Goal: Find specific page/section: Find specific page/section

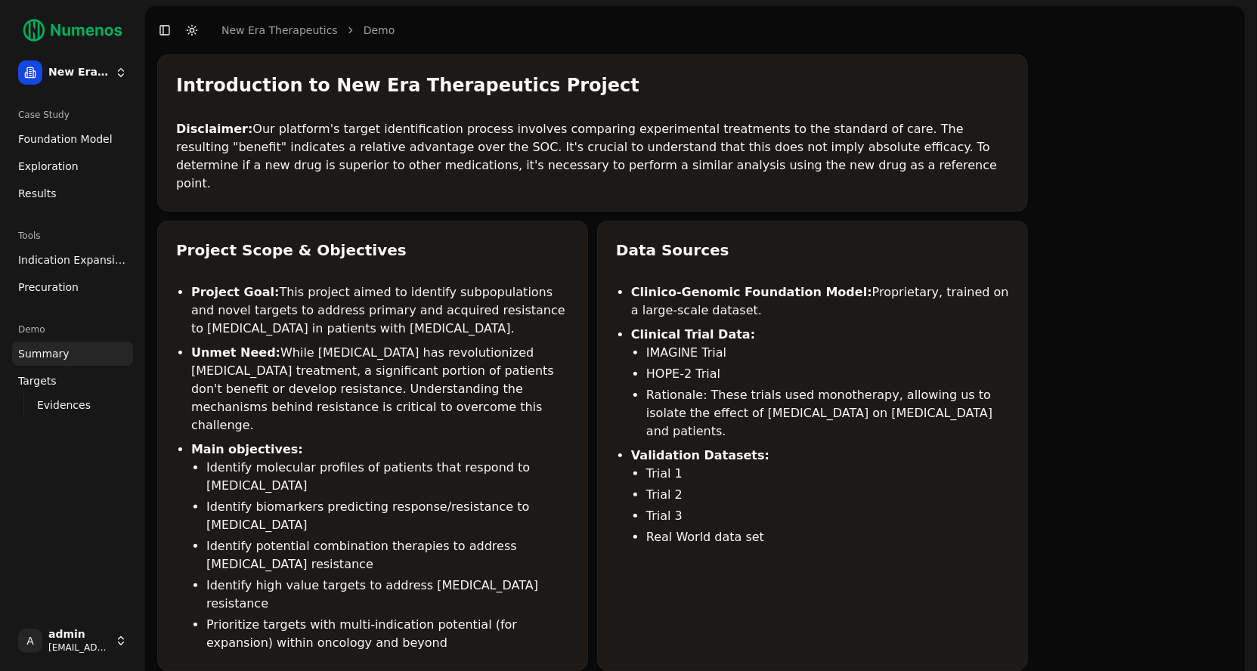
click at [61, 144] on span "Foundation Model" at bounding box center [65, 138] width 94 height 15
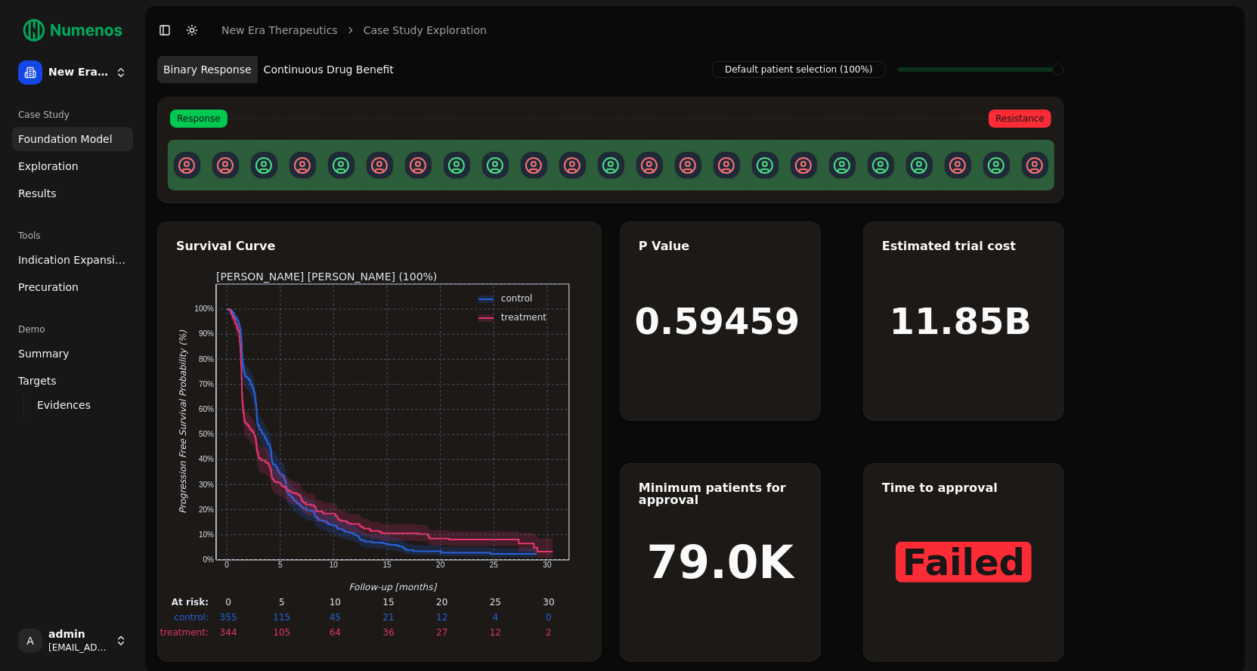
click at [67, 170] on span "Exploration" at bounding box center [48, 166] width 60 height 15
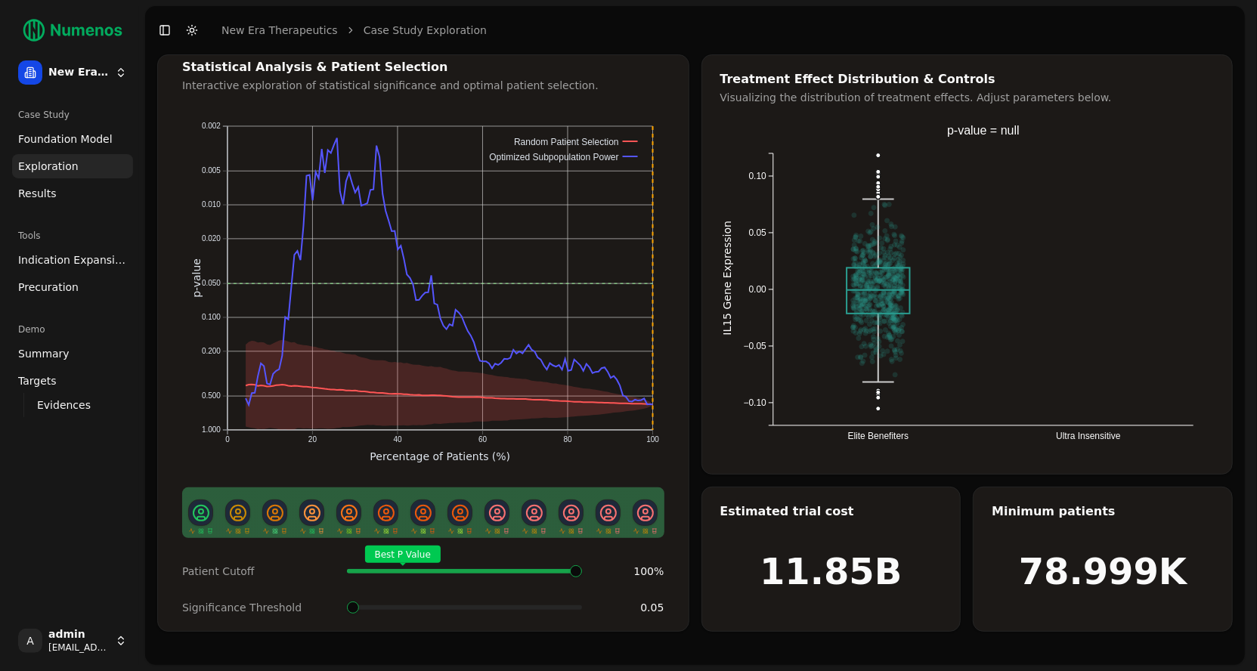
drag, startPoint x: 354, startPoint y: 614, endPoint x: 398, endPoint y: 614, distance: 43.8
click at [398, 614] on div "Patient Cutoff Best P Value 100 % Significance Threshold 0.05" at bounding box center [423, 589] width 518 height 67
click at [582, 556] on div "Best P Value" at bounding box center [464, 571] width 235 height 30
click at [50, 200] on span "Results" at bounding box center [37, 193] width 39 height 15
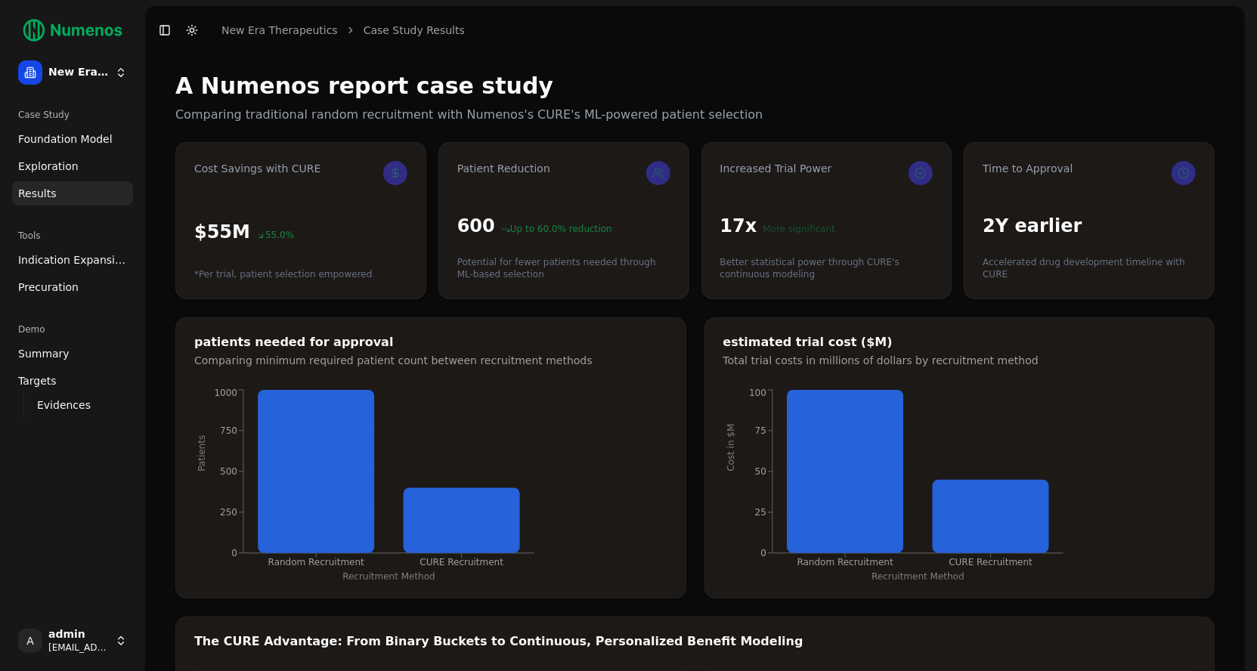
click at [85, 252] on span "Indication Expansion" at bounding box center [72, 259] width 109 height 15
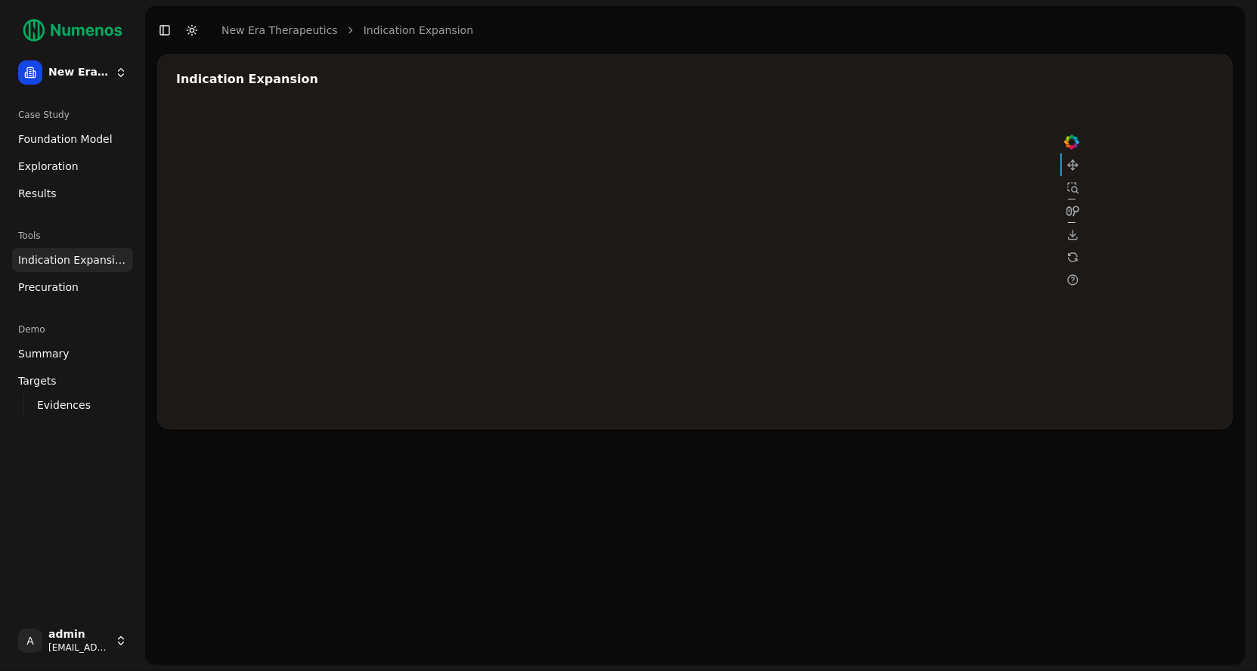
click at [53, 286] on span "Precuration" at bounding box center [48, 287] width 60 height 15
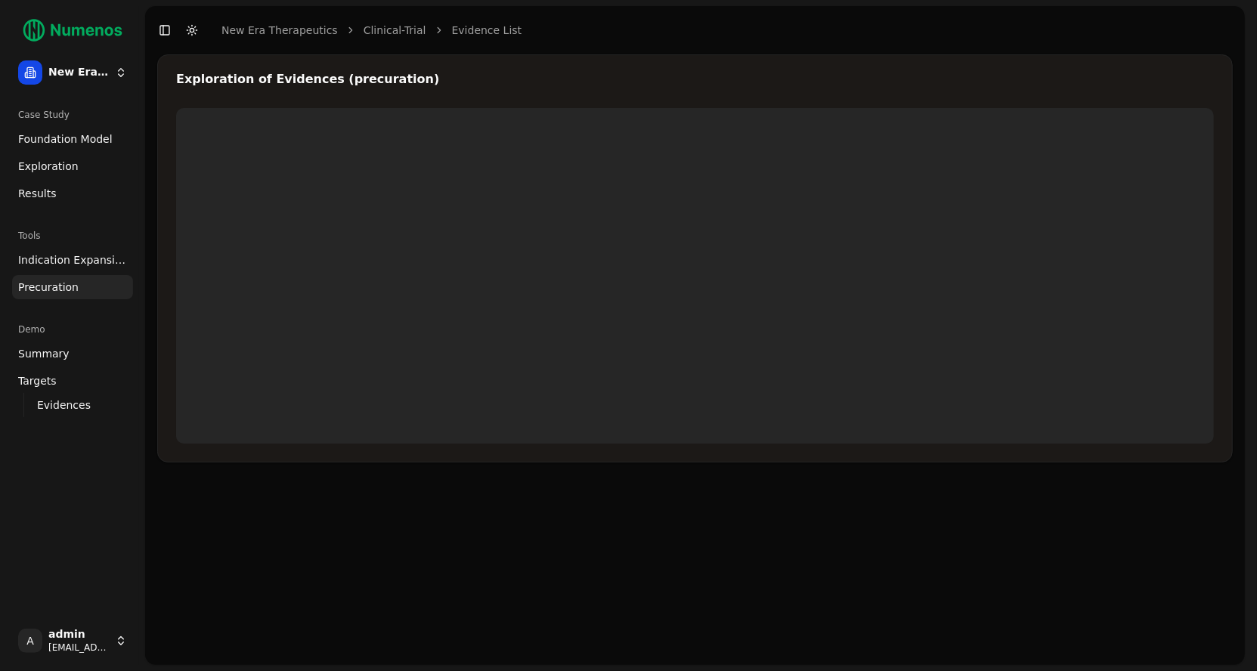
click at [60, 269] on link "Indication Expansion" at bounding box center [72, 260] width 121 height 24
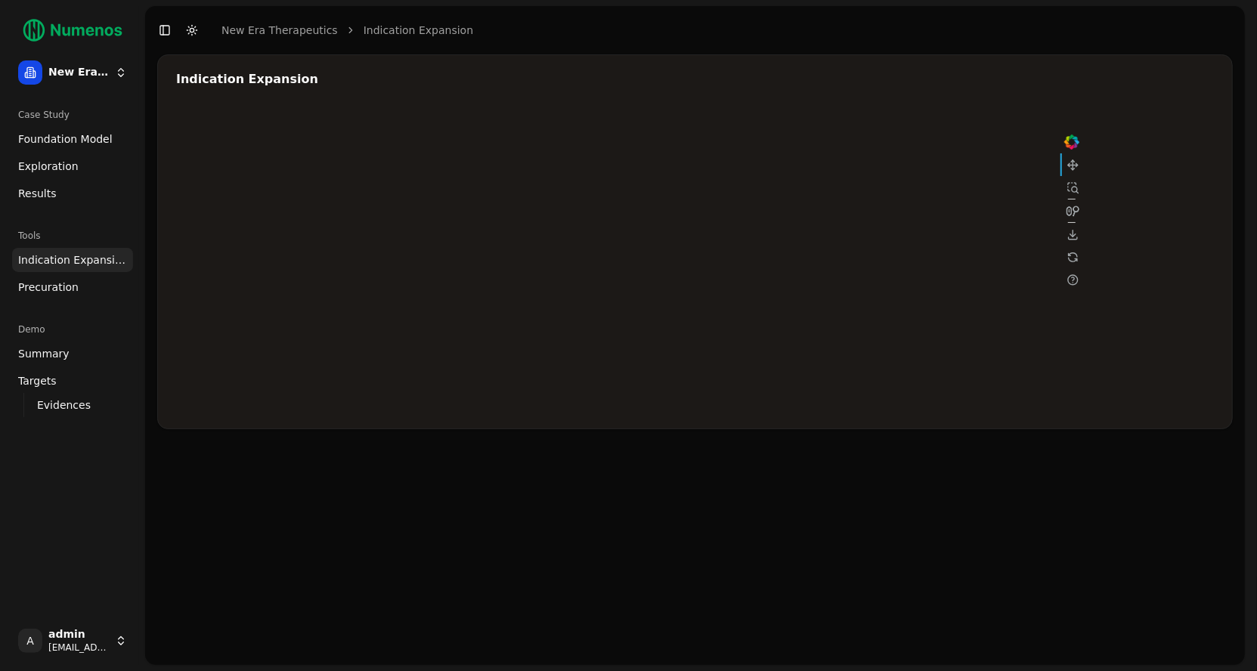
click at [68, 137] on span "Foundation Model" at bounding box center [65, 138] width 94 height 15
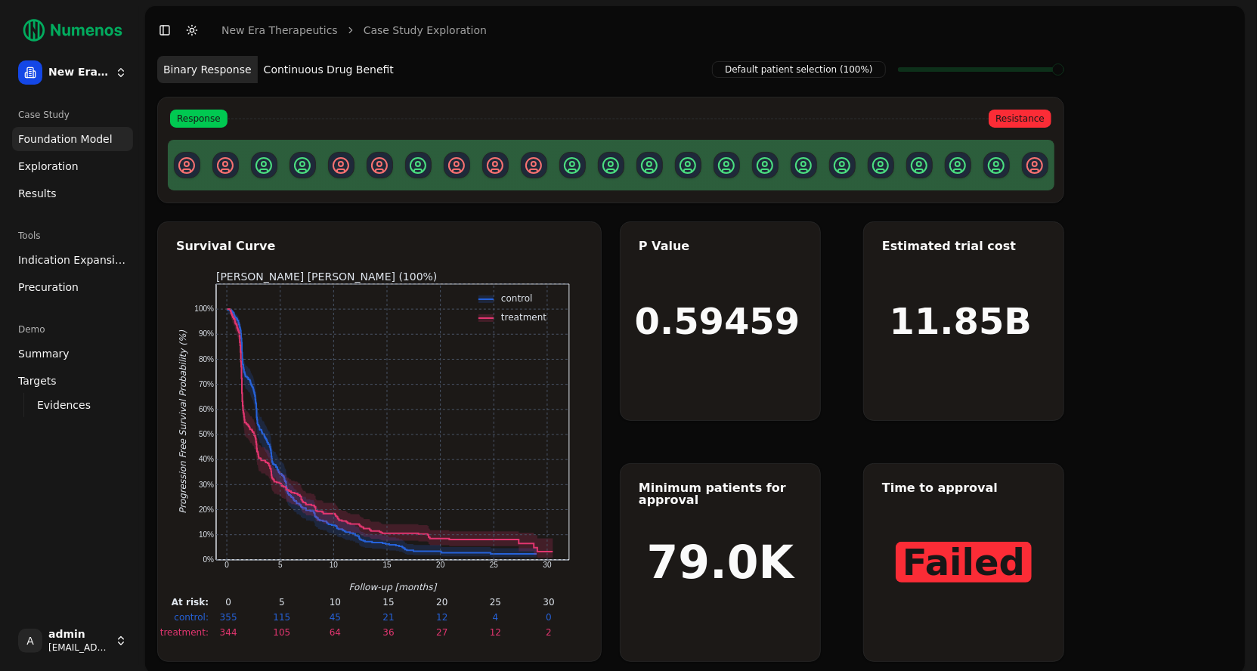
click at [66, 163] on span "Exploration" at bounding box center [48, 166] width 60 height 15
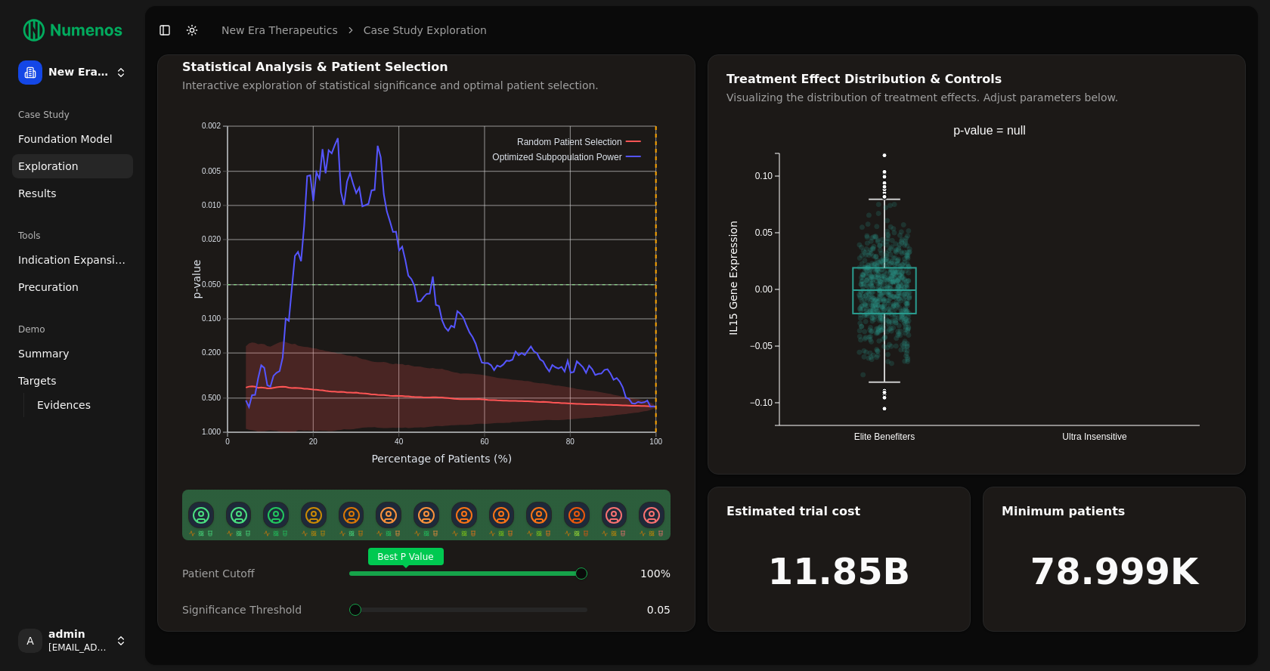
click at [87, 139] on span "Foundation Model" at bounding box center [65, 138] width 94 height 15
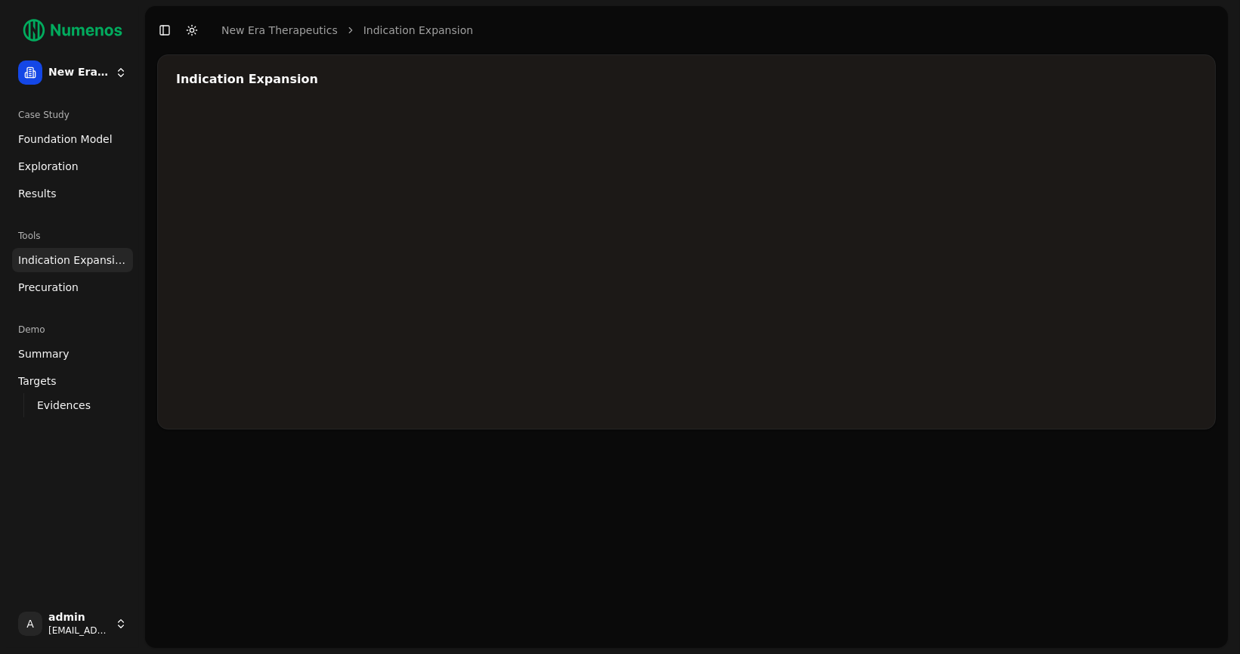
click at [59, 265] on span "Indication Expansion" at bounding box center [72, 259] width 109 height 15
click at [52, 283] on span "Precuration" at bounding box center [48, 287] width 60 height 15
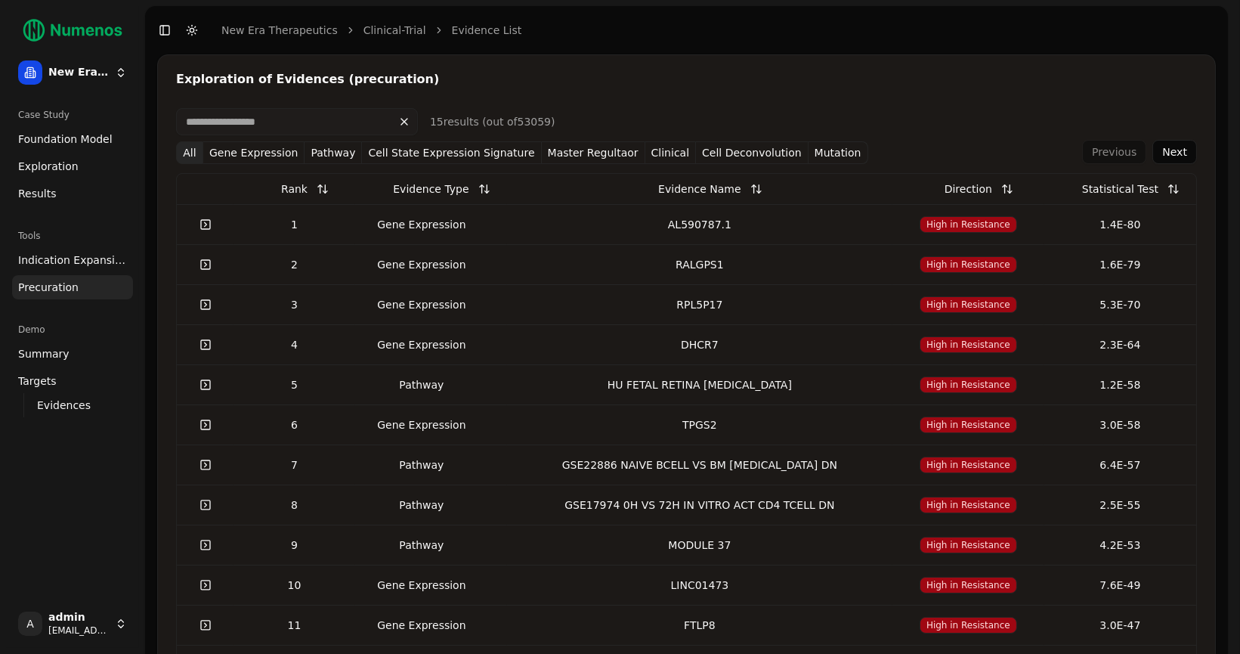
click at [64, 253] on span "Indication Expansion" at bounding box center [72, 259] width 109 height 15
